Goal: Transaction & Acquisition: Purchase product/service

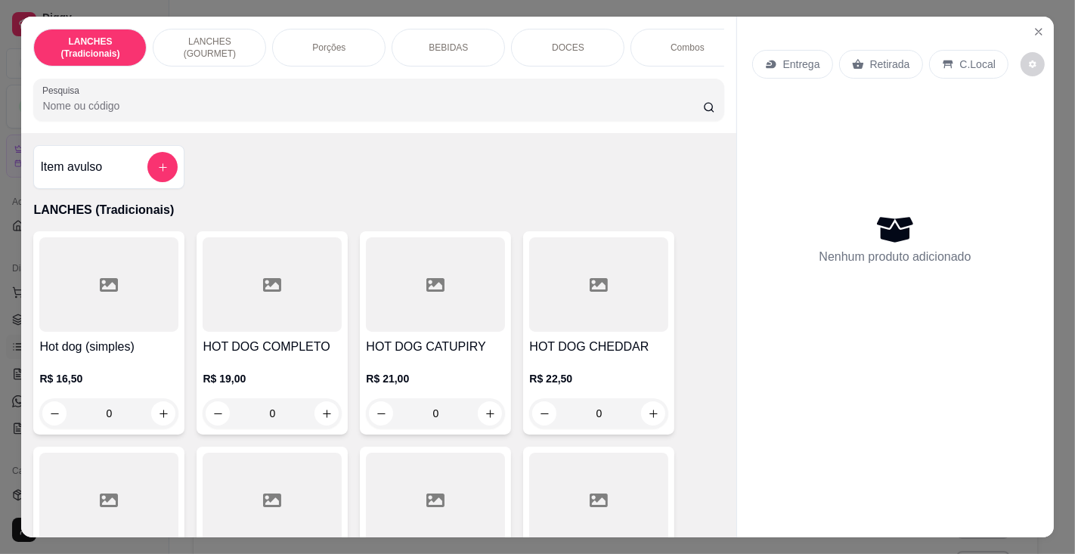
click at [482, 107] on input "Pesquisa" at bounding box center [372, 105] width 660 height 15
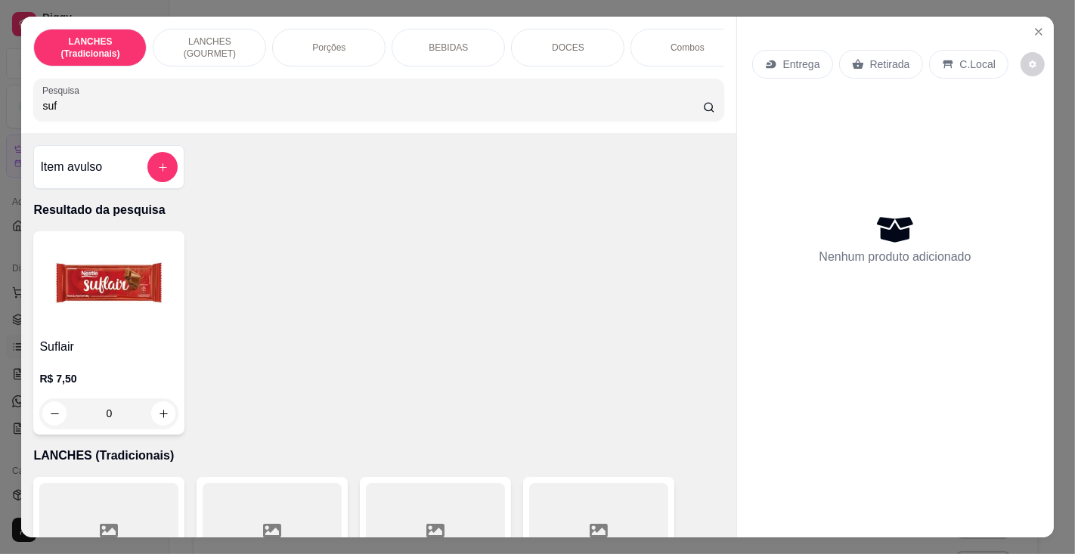
type input "suf"
click at [115, 321] on img at bounding box center [108, 284] width 139 height 95
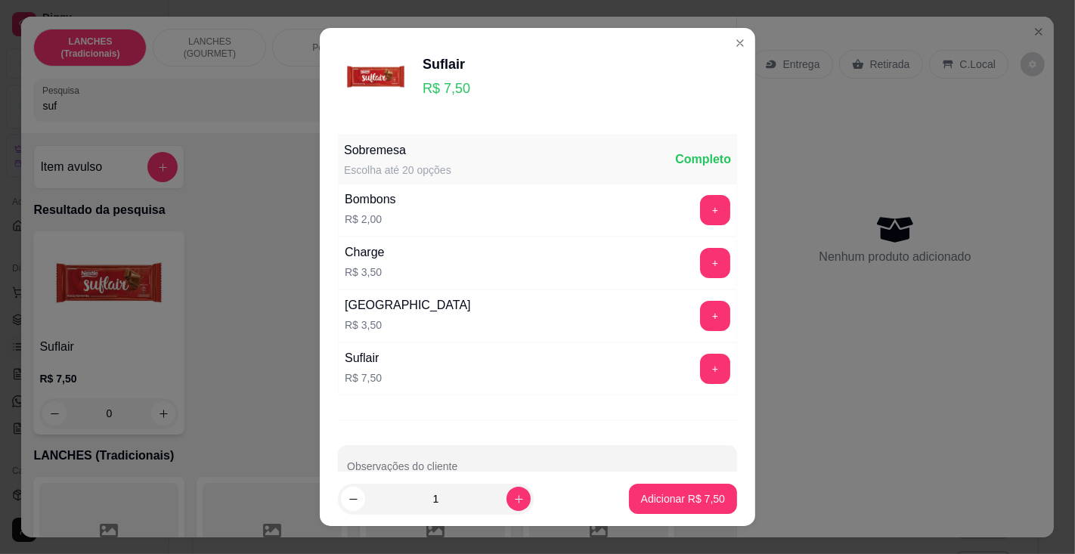
click at [674, 473] on footer "1 Adicionar R$ 7,50" at bounding box center [538, 499] width 436 height 54
click at [645, 495] on p "Adicionar R$ 7,50" at bounding box center [683, 498] width 84 height 15
type input "1"
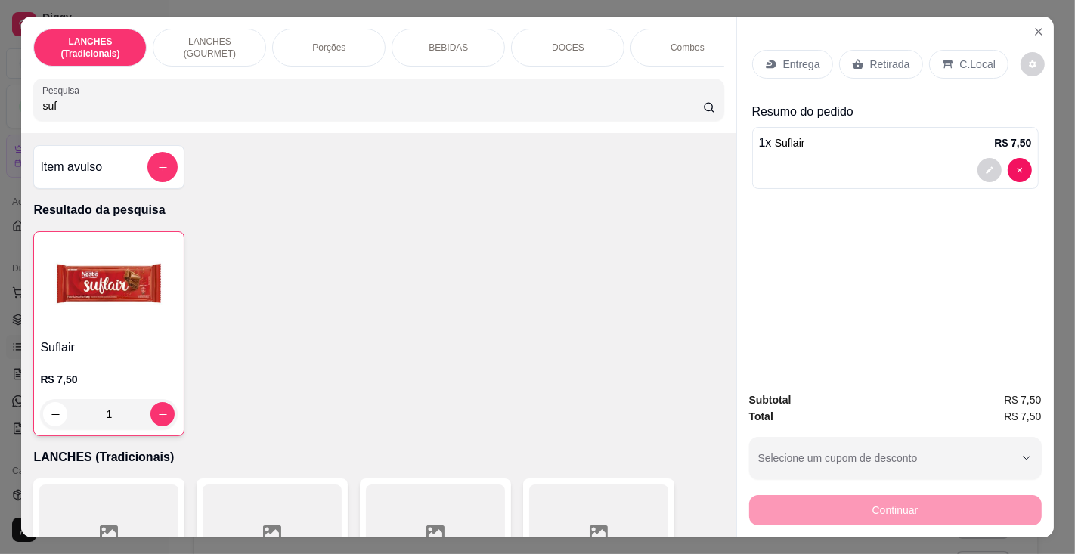
click at [306, 91] on div "suf" at bounding box center [378, 100] width 672 height 30
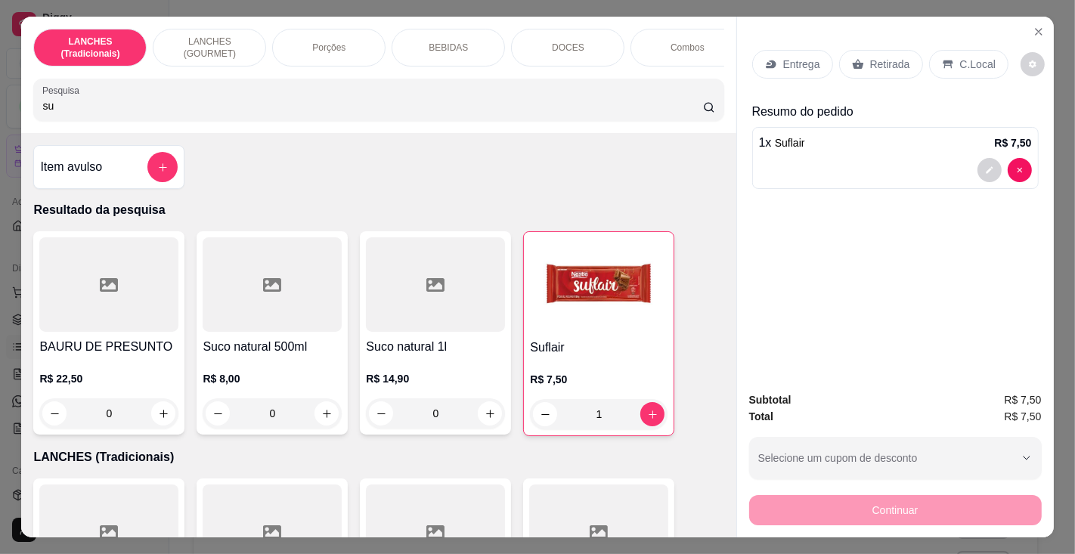
type input "s"
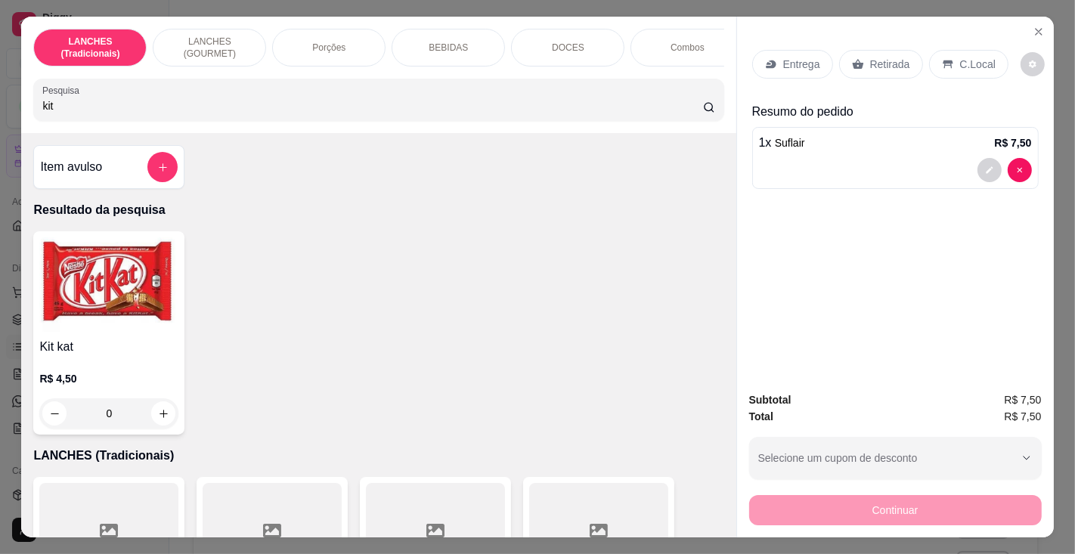
type input "kit"
click at [88, 332] on img at bounding box center [108, 284] width 139 height 95
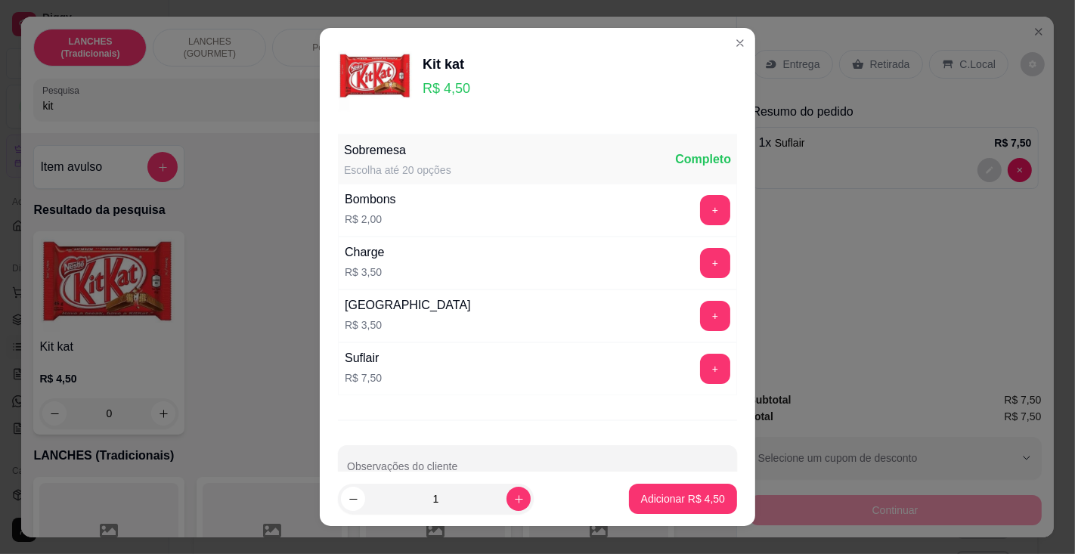
click at [673, 497] on p "Adicionar R$ 4,50" at bounding box center [683, 498] width 84 height 15
type input "1"
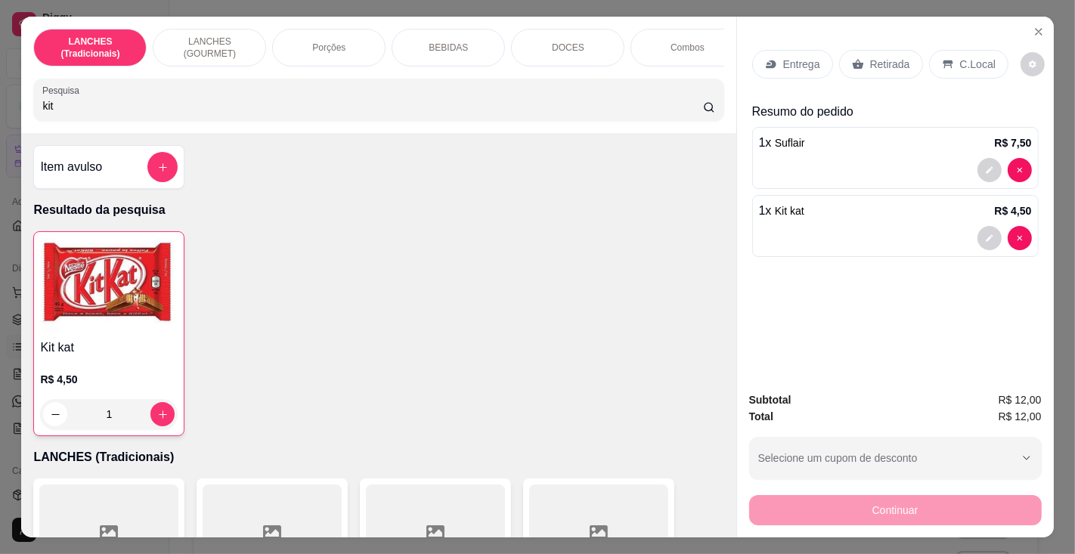
click at [346, 104] on input "kit" at bounding box center [372, 105] width 660 height 15
type input "k"
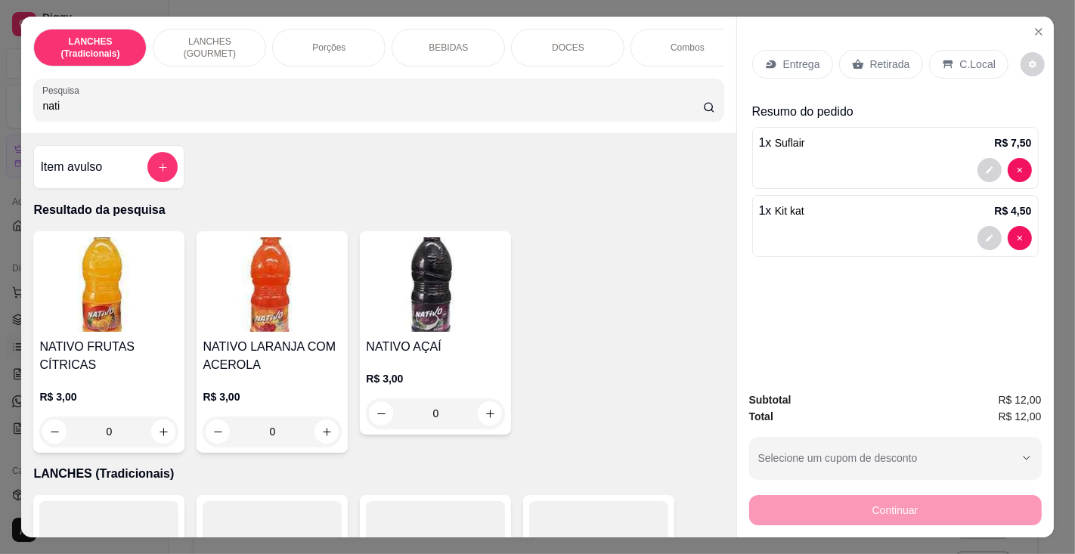
type input "nati"
click at [454, 349] on h4 "NATIVO AÇAÍ" at bounding box center [435, 347] width 139 height 18
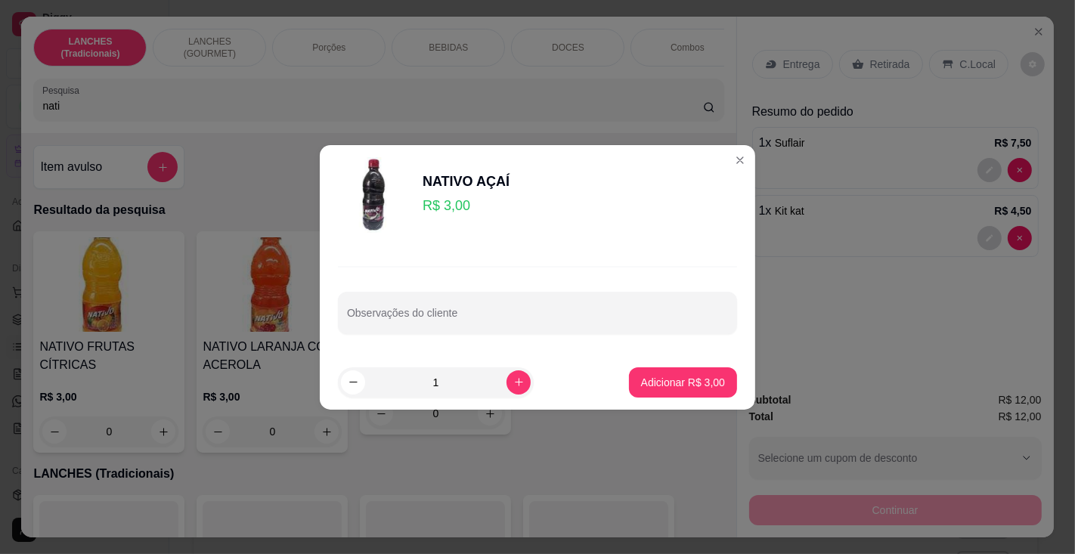
click at [667, 381] on p "Adicionar R$ 3,00" at bounding box center [683, 382] width 84 height 15
type input "1"
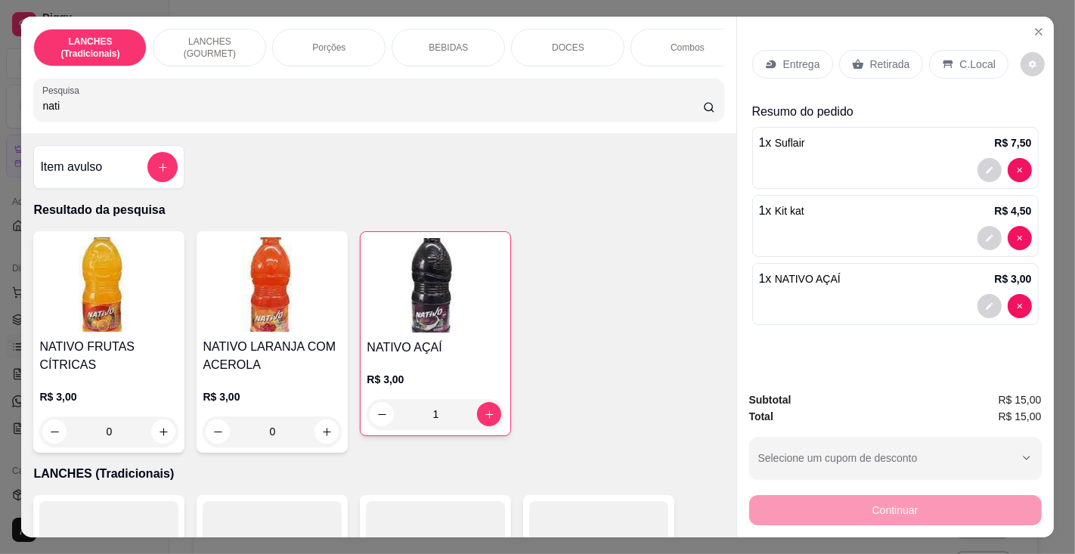
click at [962, 57] on p "C.Local" at bounding box center [978, 64] width 36 height 15
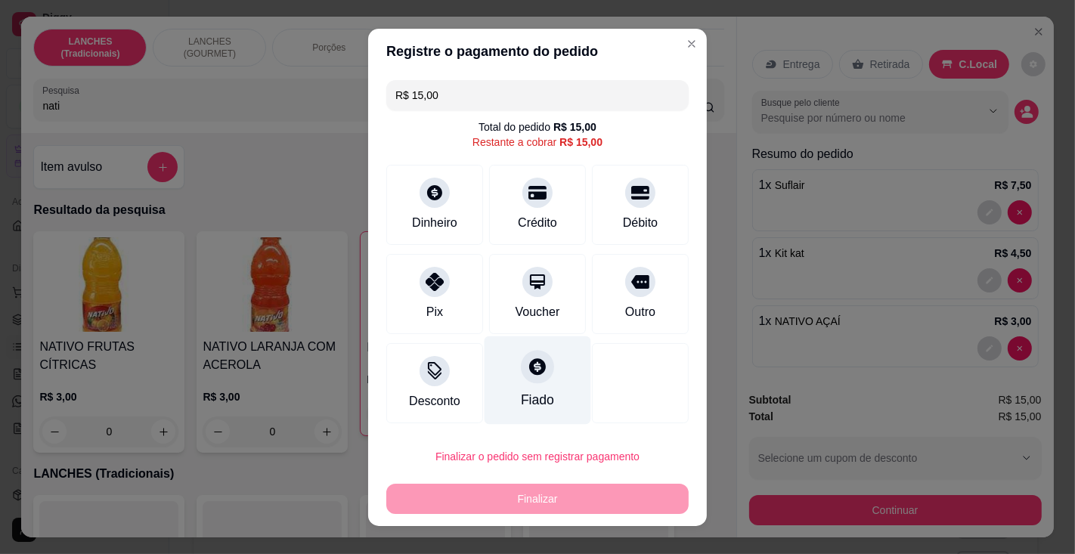
click at [537, 389] on div "Fiado" at bounding box center [538, 380] width 107 height 88
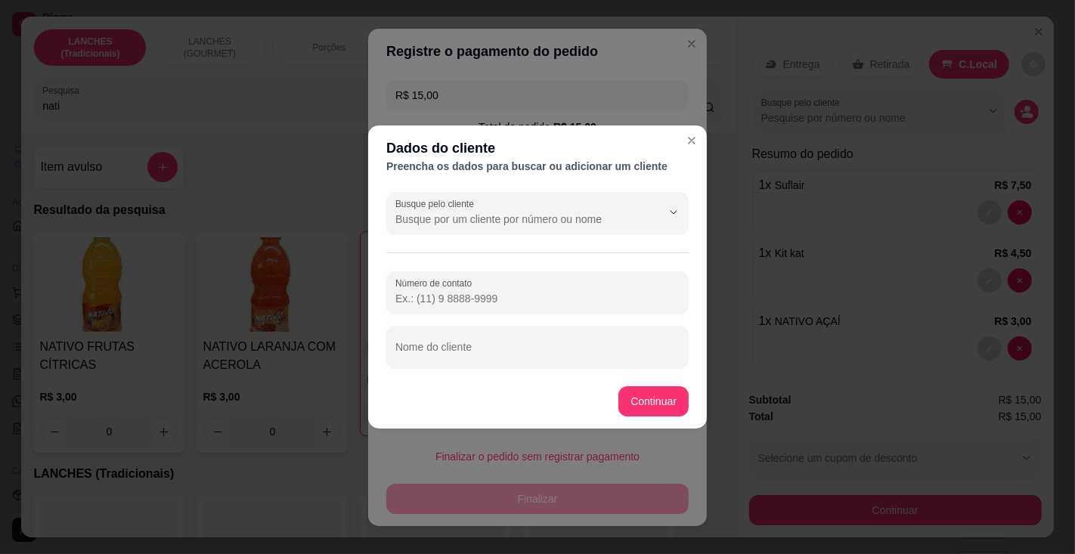
click at [509, 220] on input "Busque pelo cliente" at bounding box center [516, 219] width 242 height 15
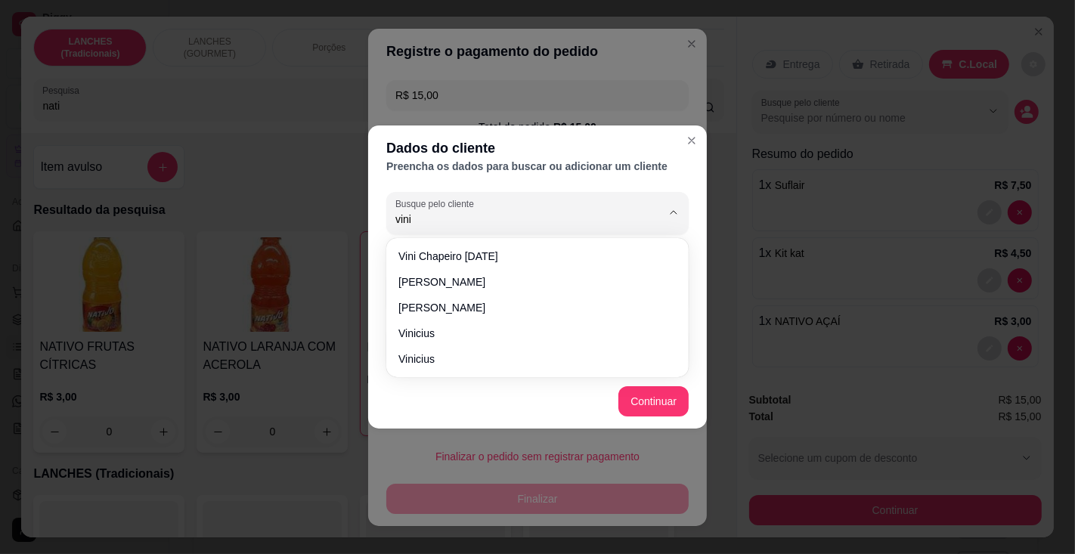
click at [484, 255] on span "Vini chapeiro [DATE]" at bounding box center [529, 256] width 263 height 15
type input "Vini chapeiro [DATE]"
type input "[PHONE_NUMBER]"
type input "Vini chapeiro [DATE]"
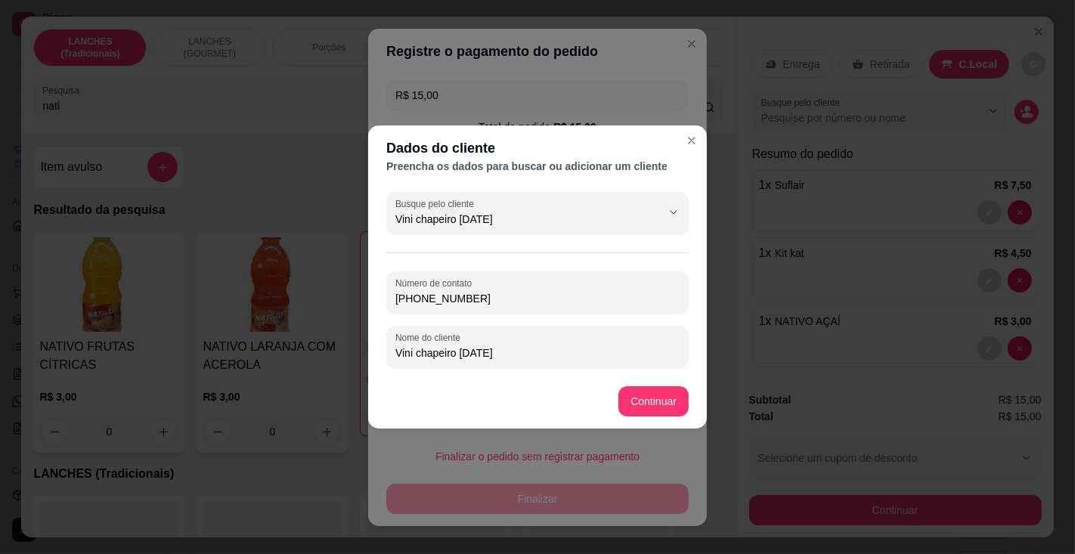
type input "Vini chapeiro [DATE]"
click at [654, 397] on div at bounding box center [640, 383] width 97 height 80
type input "R$ 0,00"
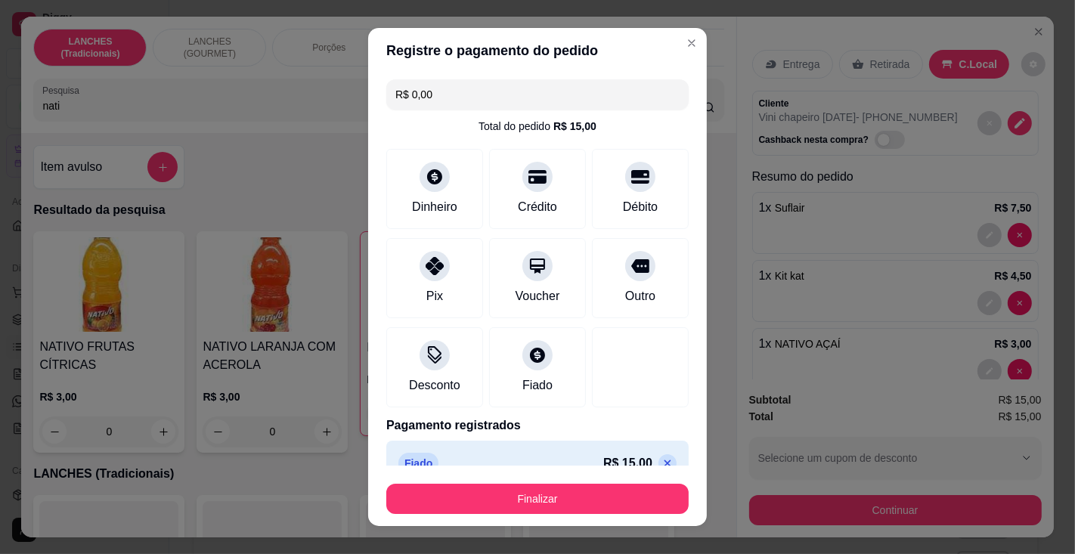
click at [600, 496] on button "Finalizar" at bounding box center [537, 499] width 302 height 30
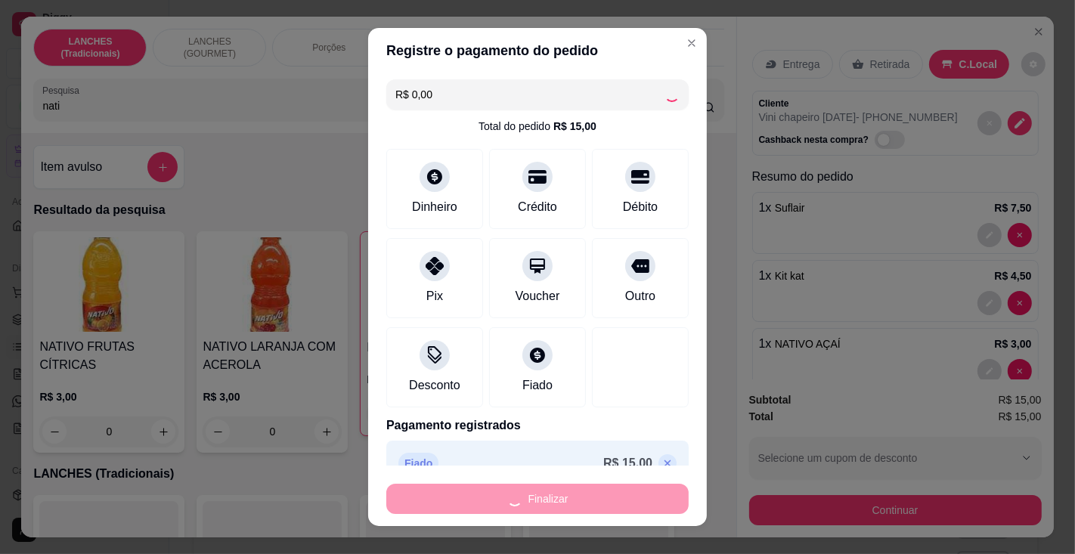
type input "0"
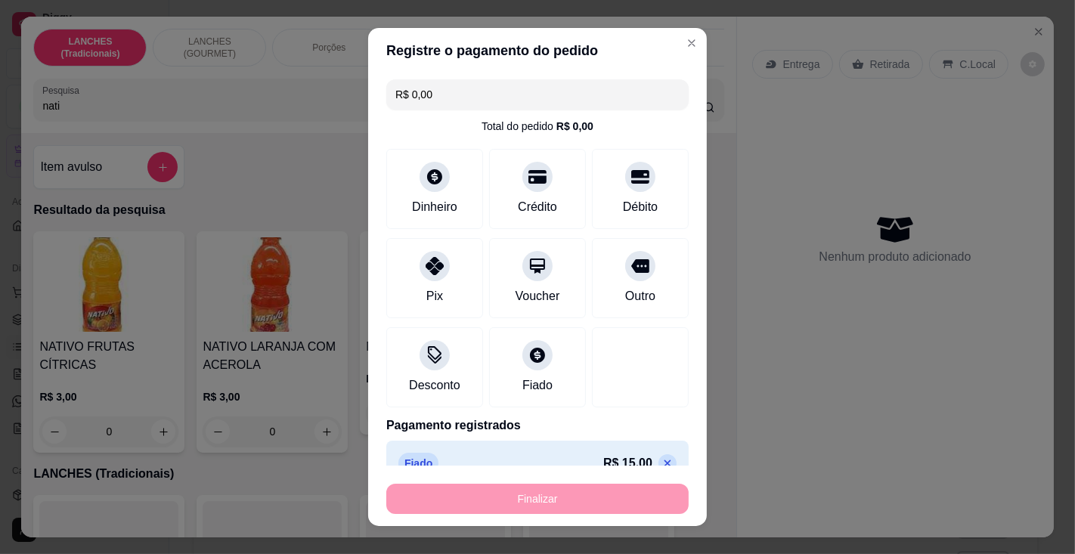
type input "-R$ 15,00"
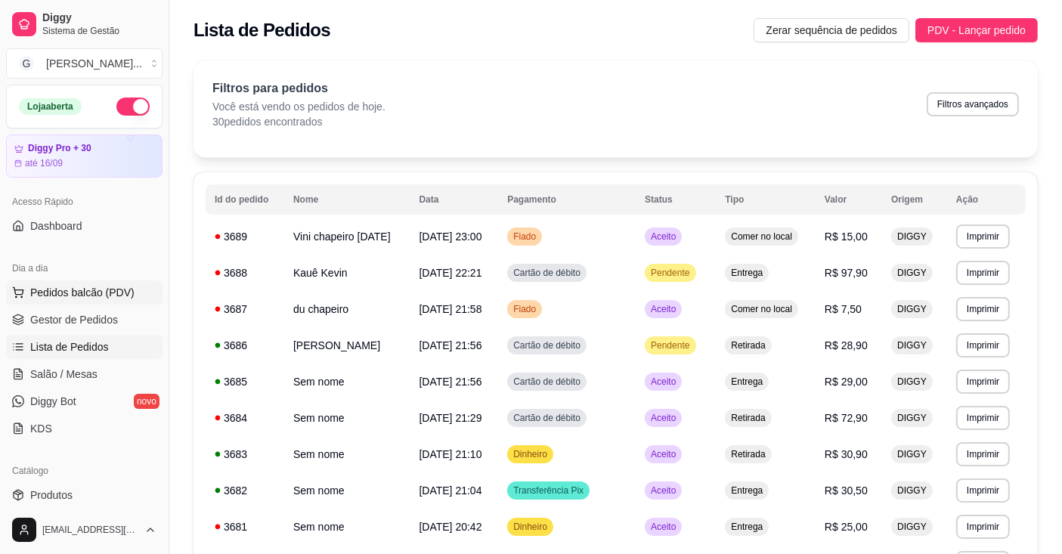
click at [116, 290] on span "Pedidos balcão (PDV)" at bounding box center [82, 292] width 104 height 15
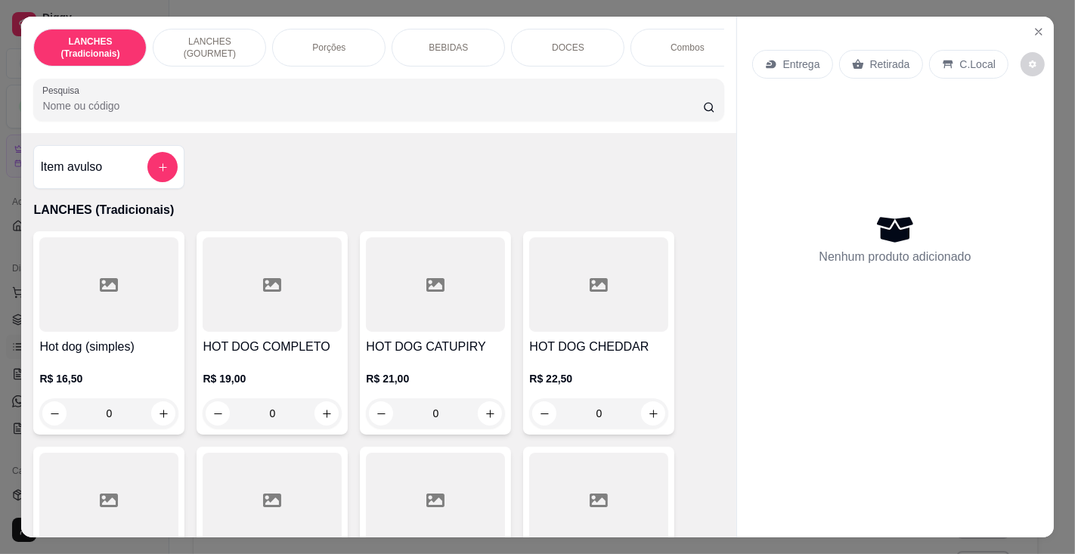
click at [238, 107] on input "Pesquisa" at bounding box center [372, 105] width 660 height 15
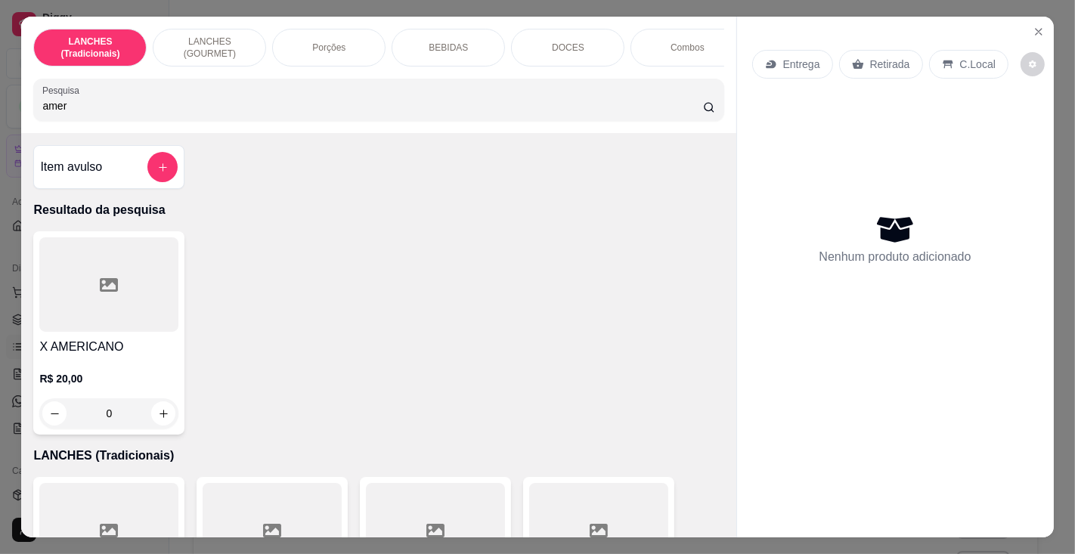
type input "amer"
click at [114, 356] on h4 "X AMERICANO" at bounding box center [108, 347] width 139 height 18
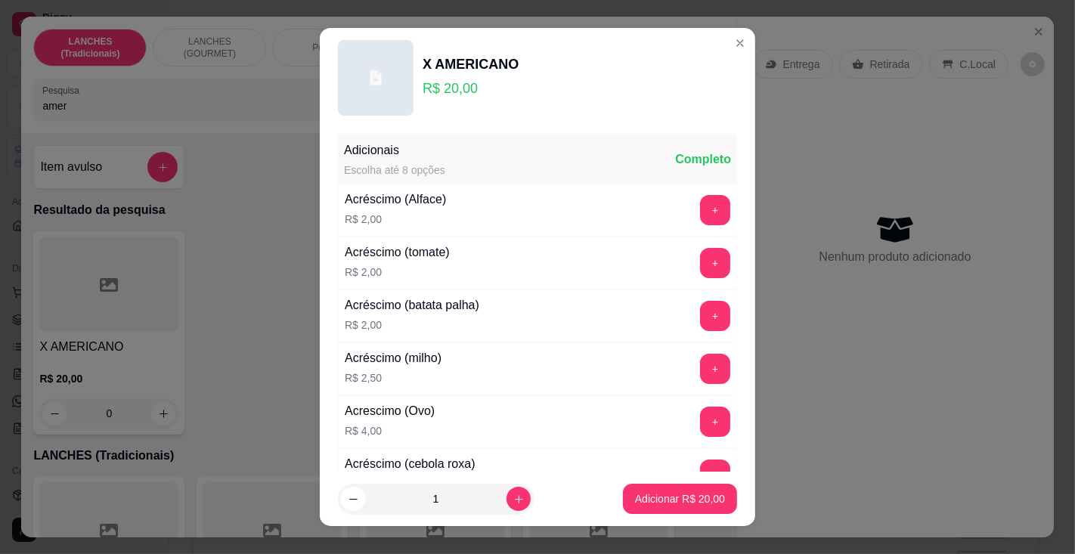
click at [643, 498] on p "Adicionar R$ 20,00" at bounding box center [680, 498] width 90 height 15
type input "1"
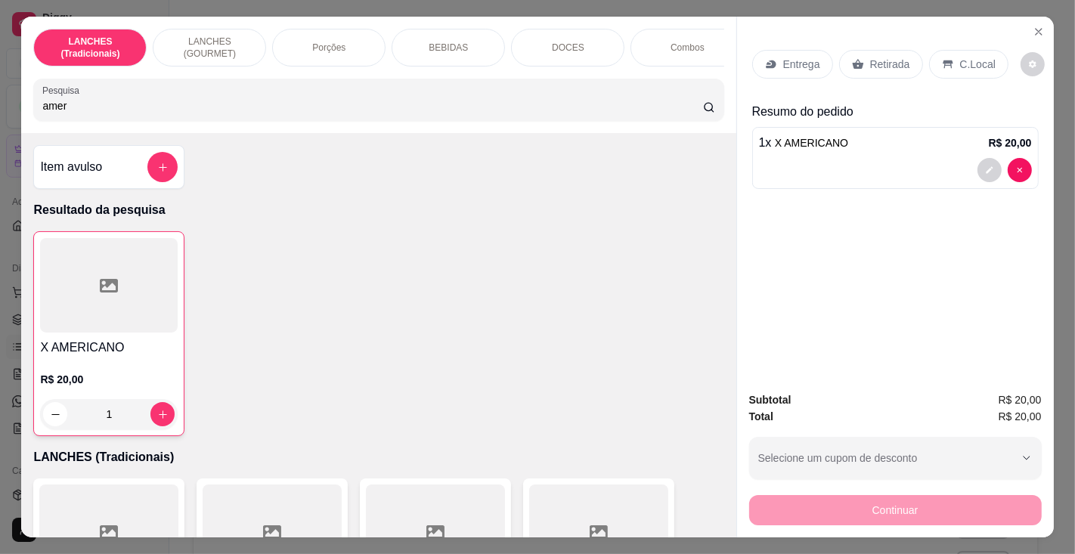
click at [442, 42] on p "BEBIDAS" at bounding box center [448, 48] width 39 height 12
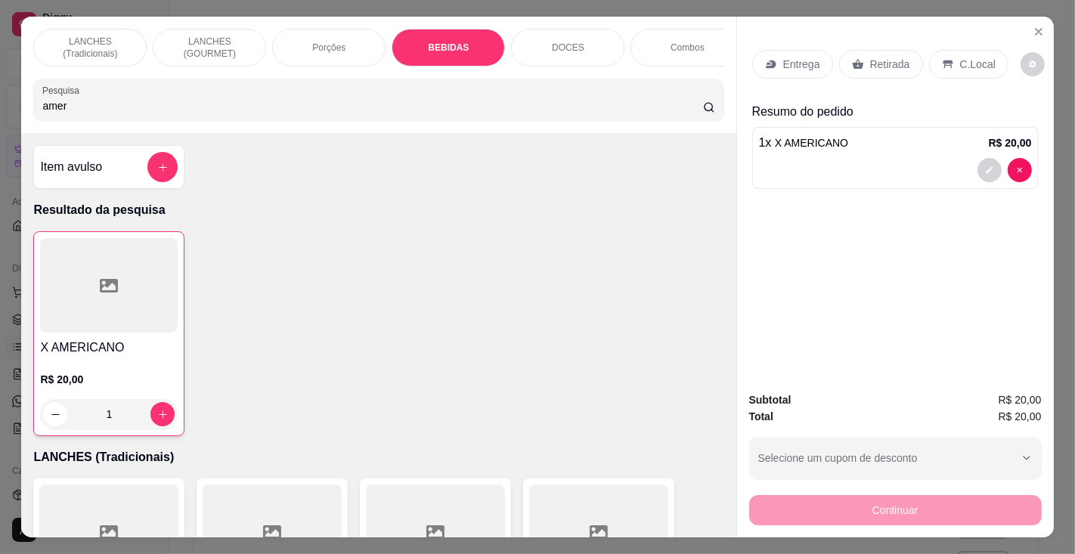
scroll to position [38, 0]
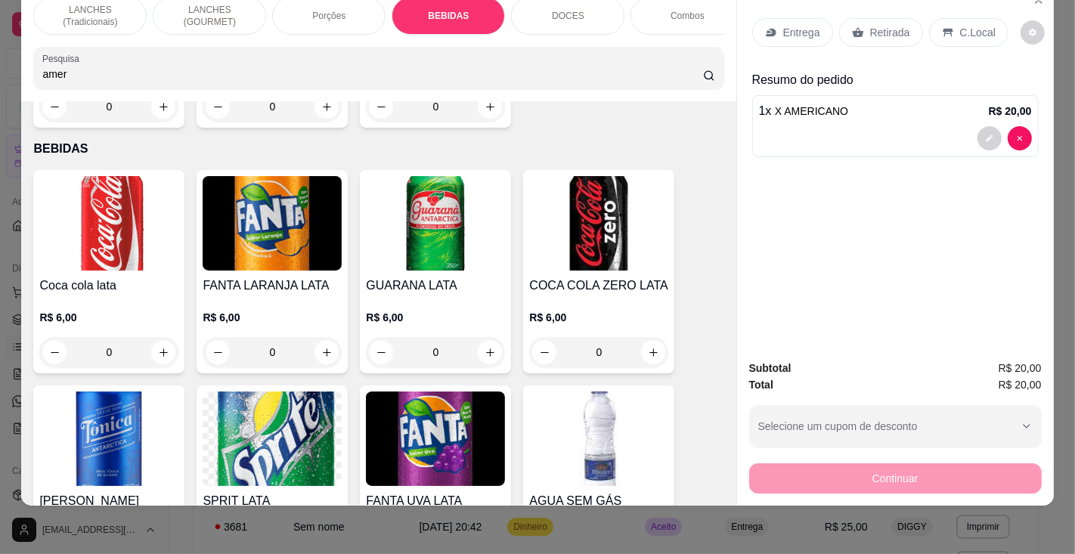
click at [485, 347] on icon "increase-product-quantity" at bounding box center [490, 352] width 11 height 11
type input "1"
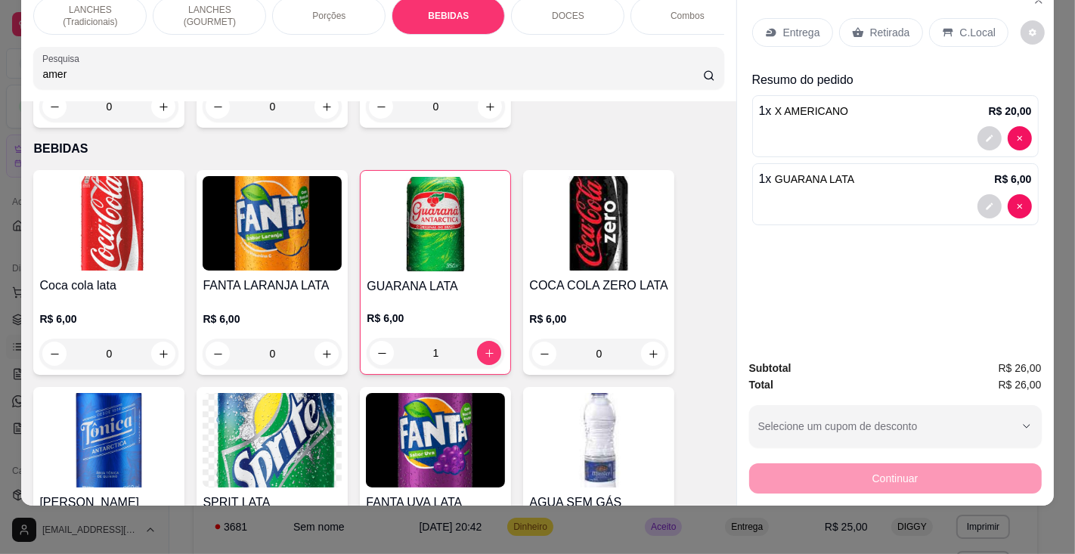
click at [966, 25] on p "C.Local" at bounding box center [978, 32] width 36 height 15
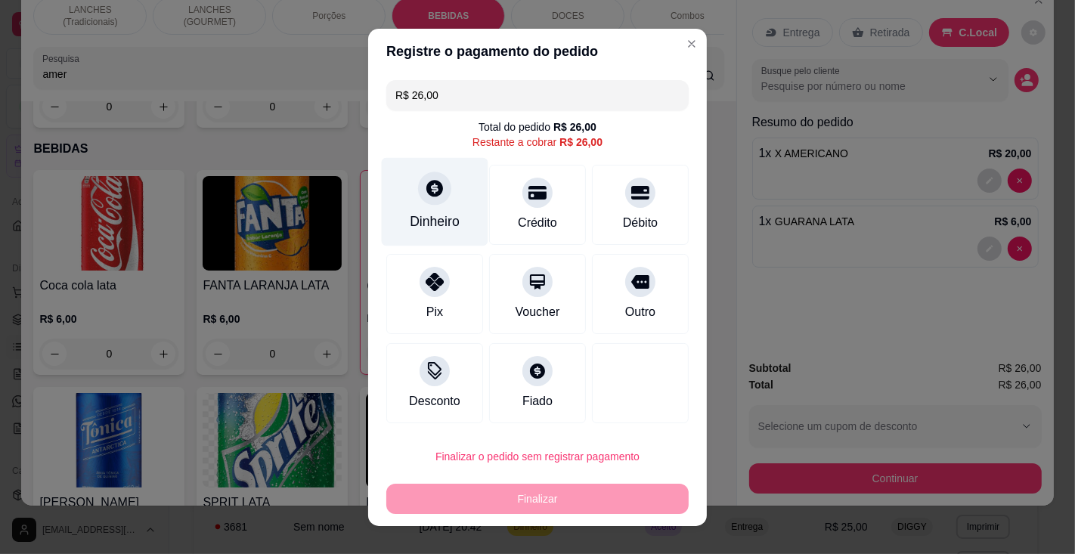
click at [433, 215] on div "Dinheiro" at bounding box center [435, 222] width 50 height 20
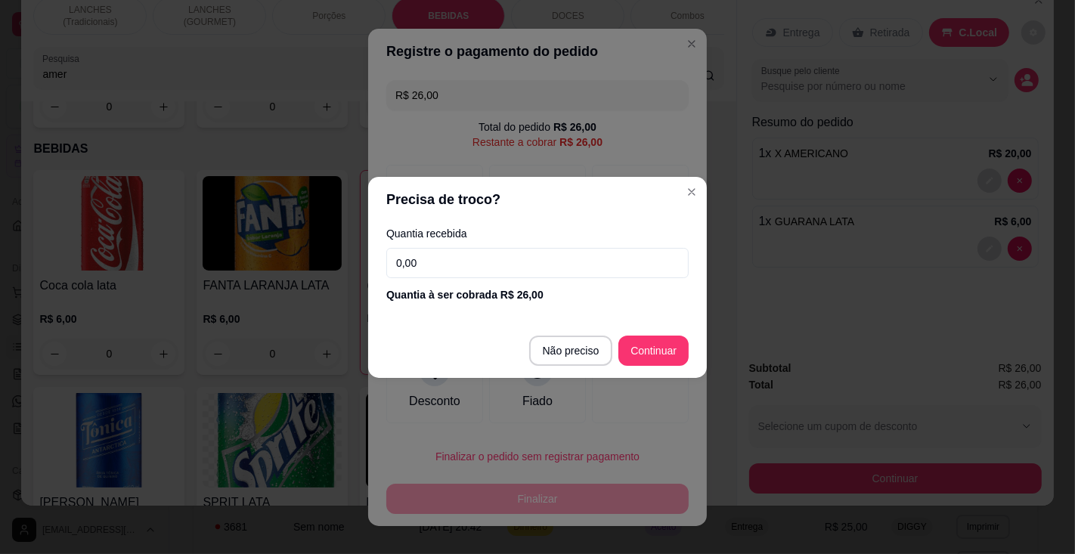
click at [491, 260] on input "0,00" at bounding box center [537, 263] width 302 height 30
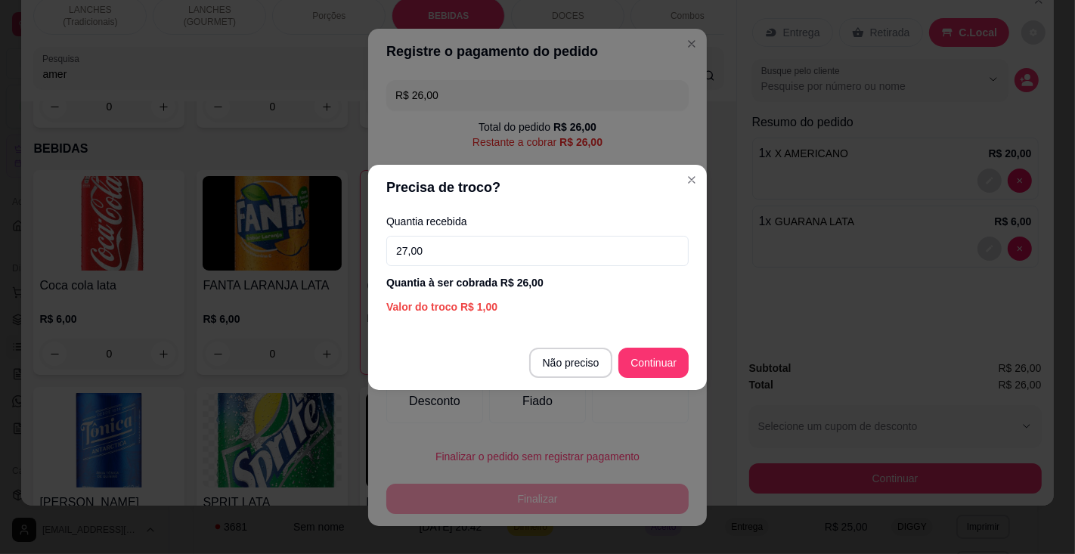
type input "27,00"
click at [664, 363] on div "R$ 26,00 Total do pedido R$ 26,00 Restante a cobrar R$ 26,00 Dinheiro Crédito D…" at bounding box center [537, 251] width 339 height 355
type input "R$ 0,00"
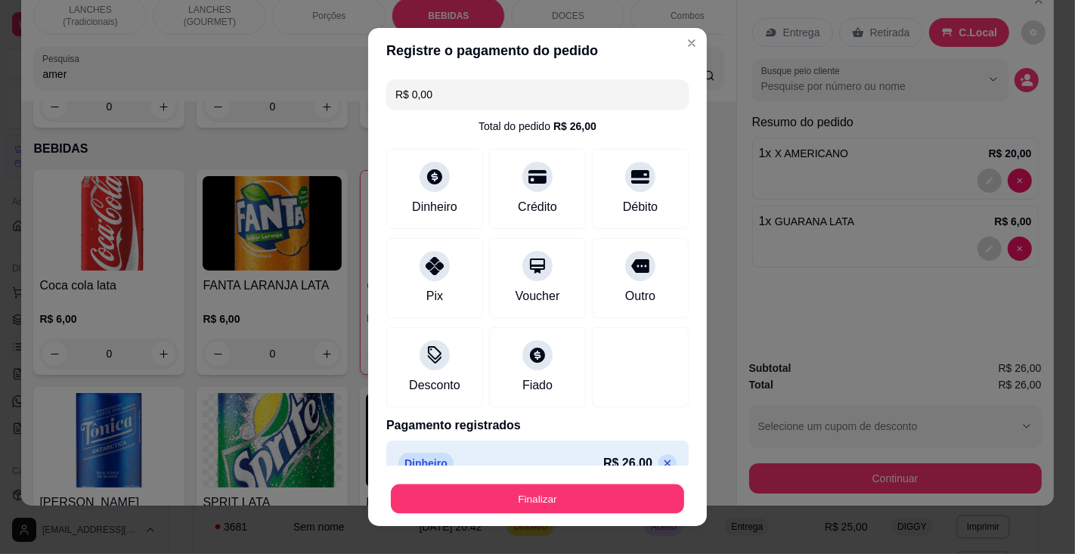
click at [606, 497] on button "Finalizar" at bounding box center [537, 499] width 293 height 29
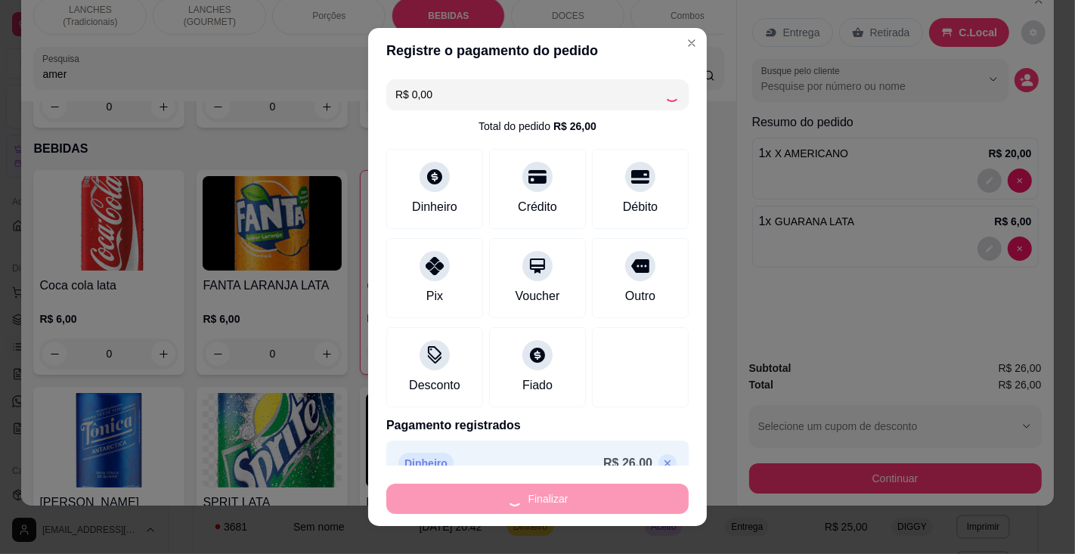
type input "0"
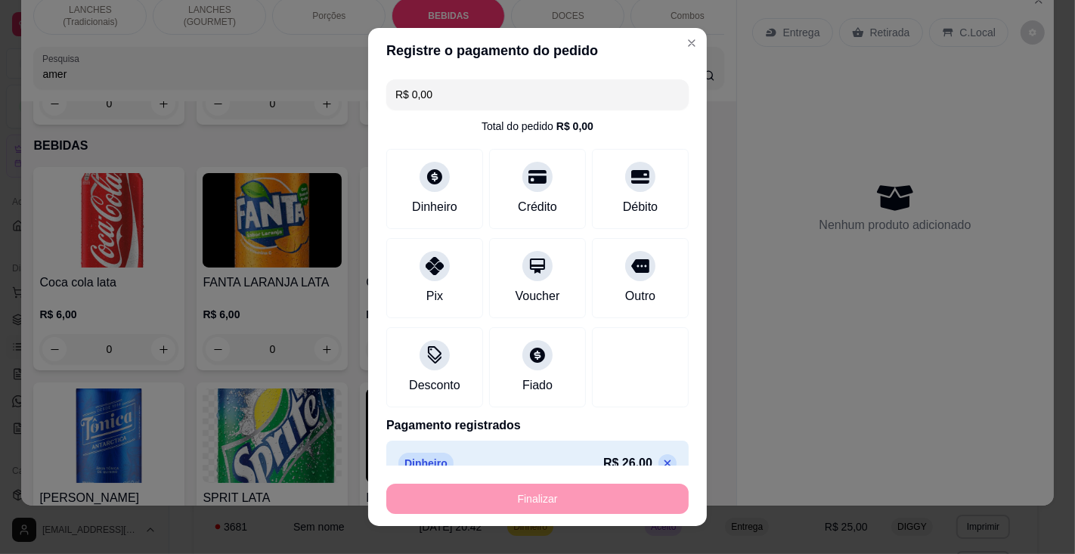
type input "-R$ 26,00"
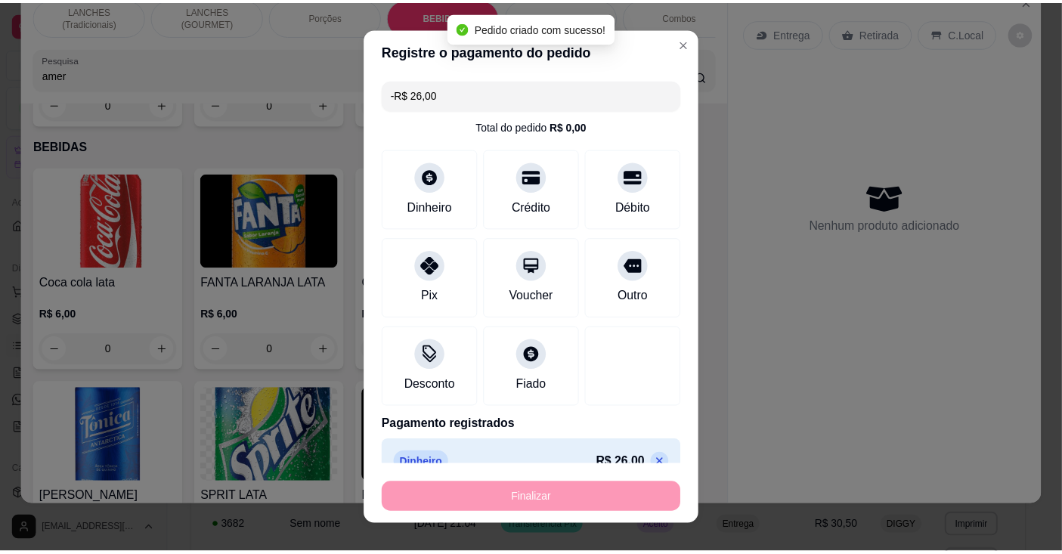
scroll to position [4570, 0]
